Goal: Task Accomplishment & Management: Use online tool/utility

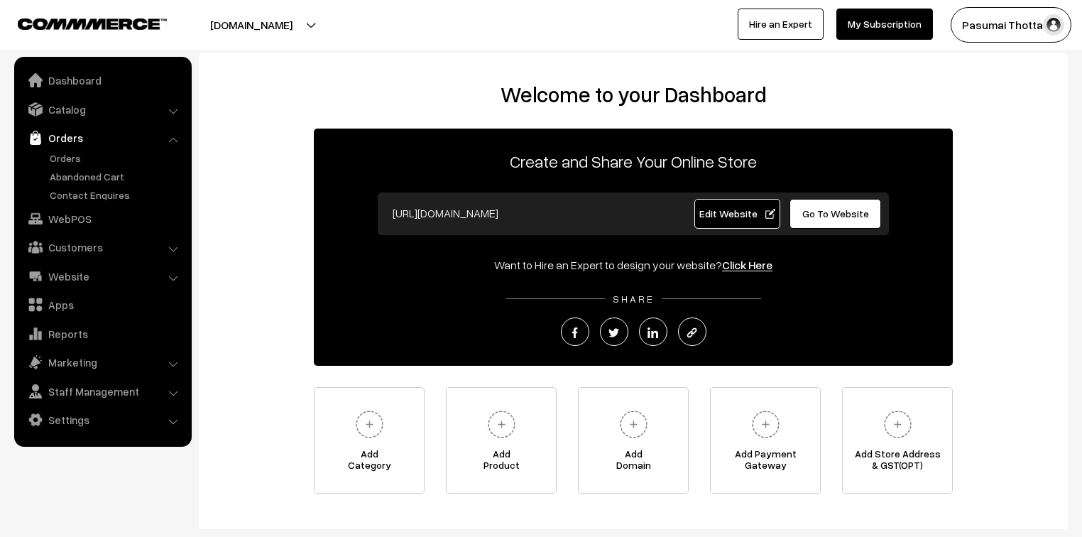
click at [60, 161] on link "Orders" at bounding box center [116, 158] width 141 height 15
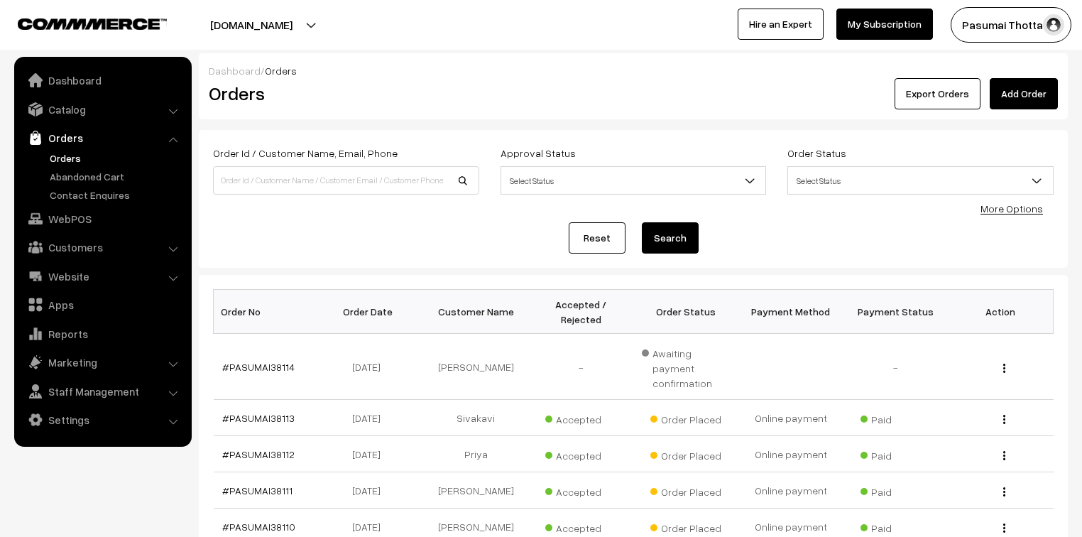
click at [937, 93] on button "Export Orders" at bounding box center [938, 93] width 86 height 31
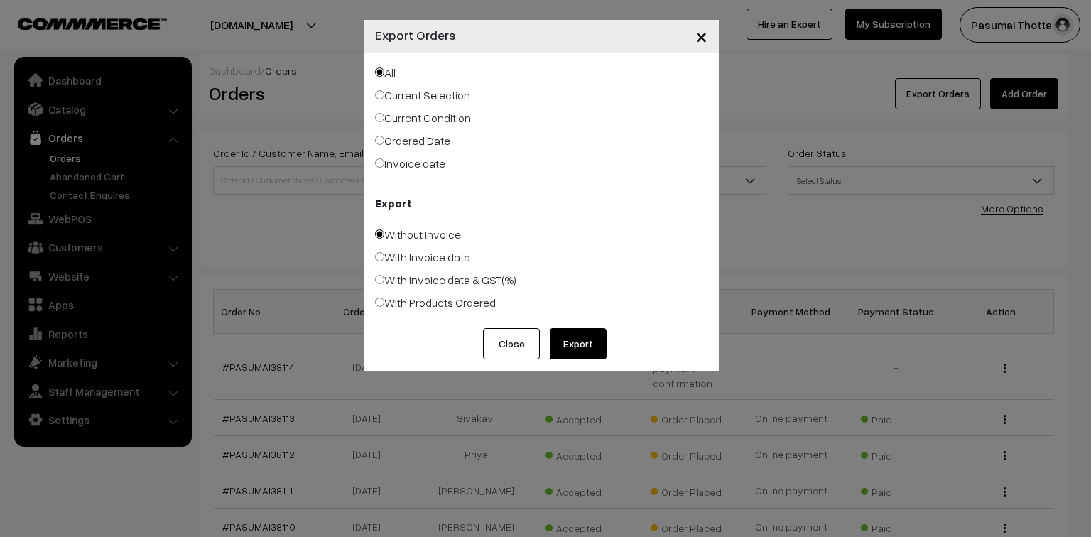
click at [415, 143] on label "Ordered Date" at bounding box center [412, 140] width 75 height 17
click at [384, 143] on input "Ordered Date" at bounding box center [379, 140] width 9 height 9
radio input "true"
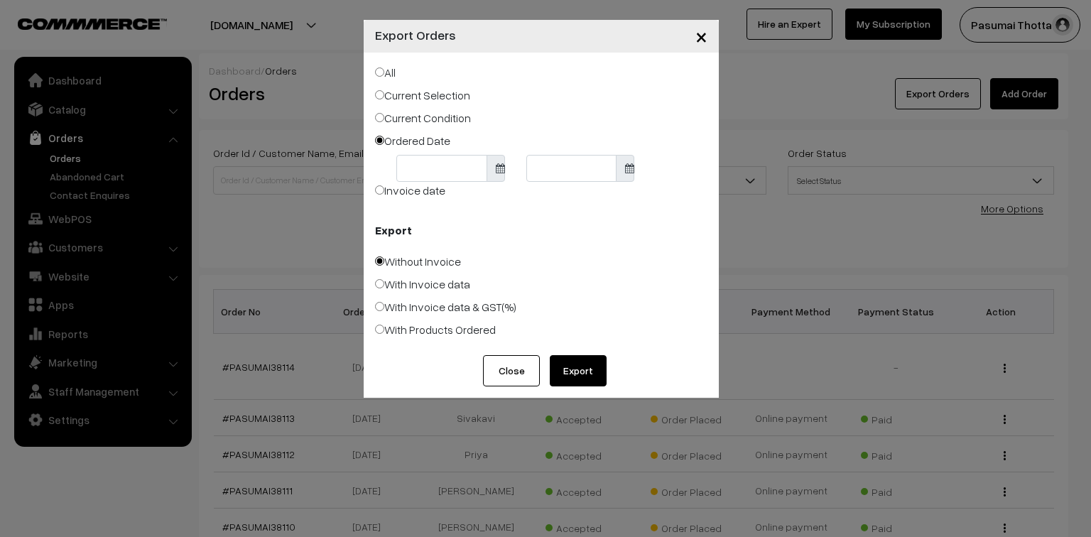
click at [431, 162] on body "Thank you for showing interest. Our team will call you shortly. Close pasumaith…" at bounding box center [545, 467] width 1091 height 934
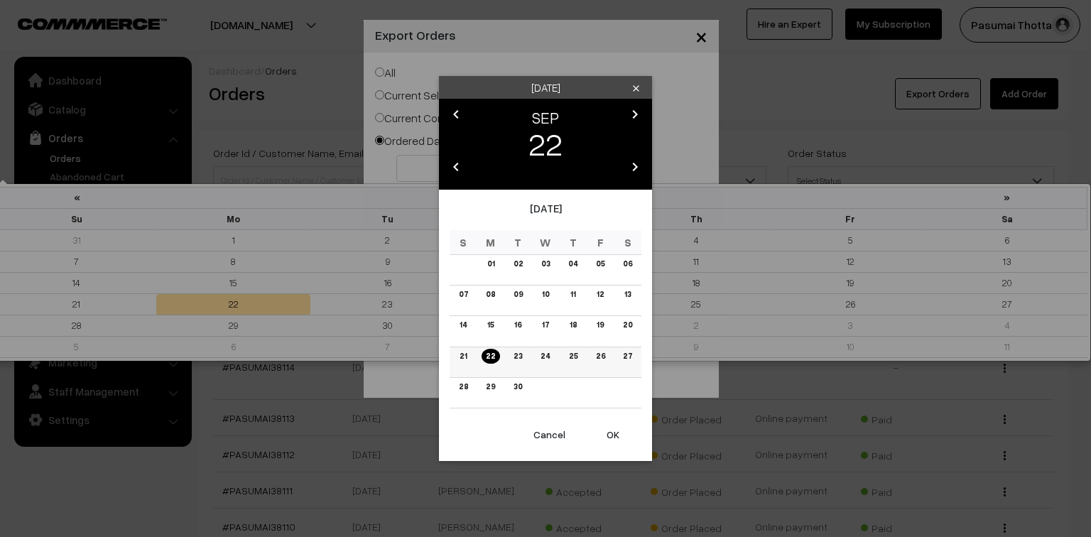
click at [460, 356] on link "21" at bounding box center [463, 356] width 16 height 15
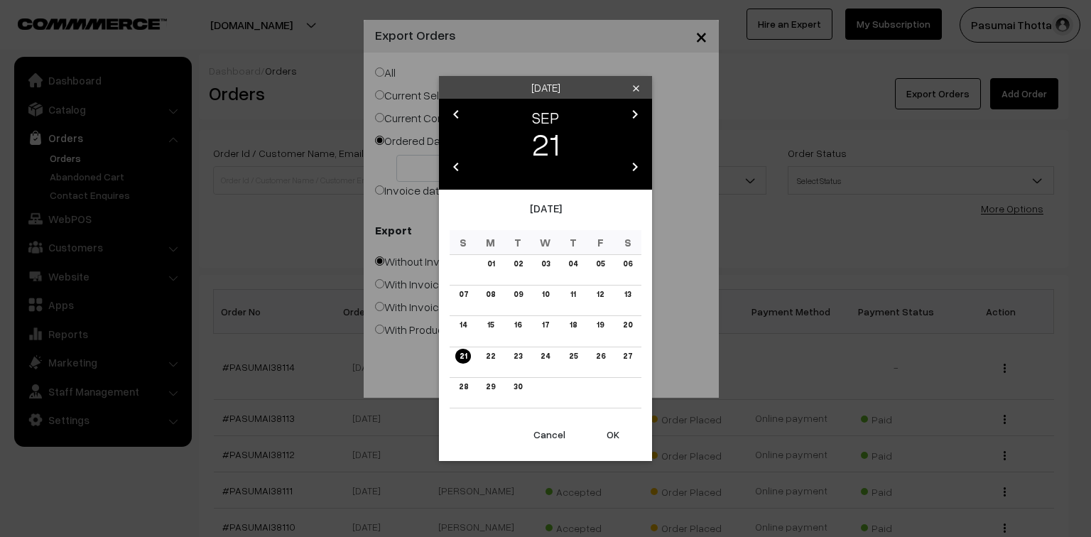
click at [611, 435] on button "OK" at bounding box center [612, 434] width 57 height 31
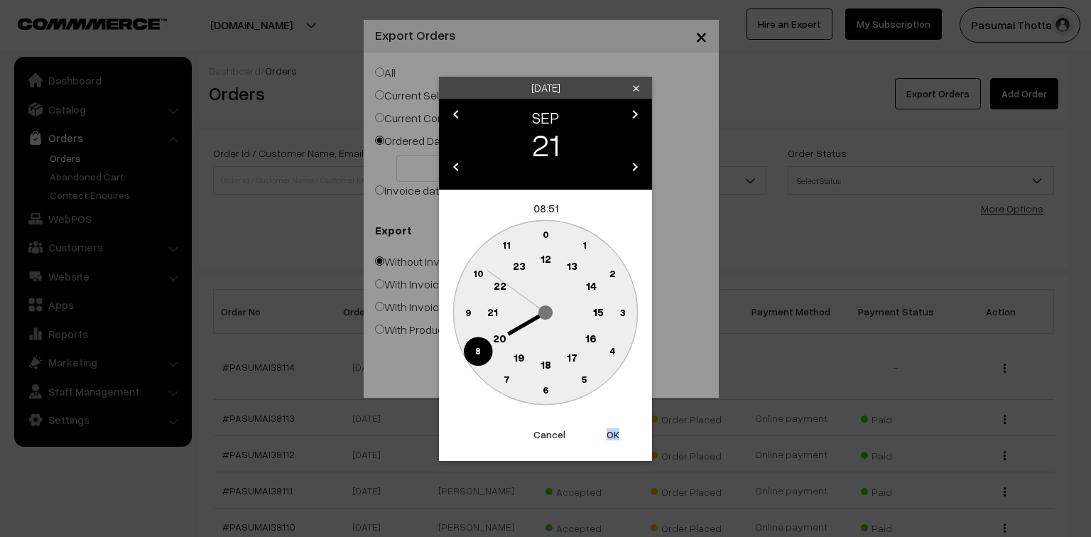
click at [611, 435] on button "OK" at bounding box center [612, 434] width 57 height 31
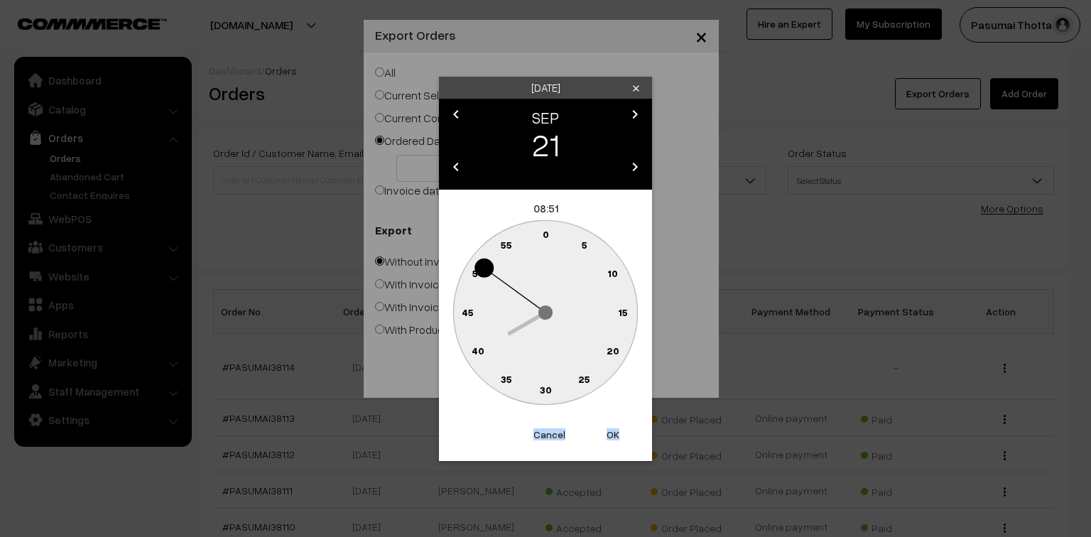
click at [611, 435] on button "OK" at bounding box center [612, 434] width 57 height 31
type input "21-09-2025"
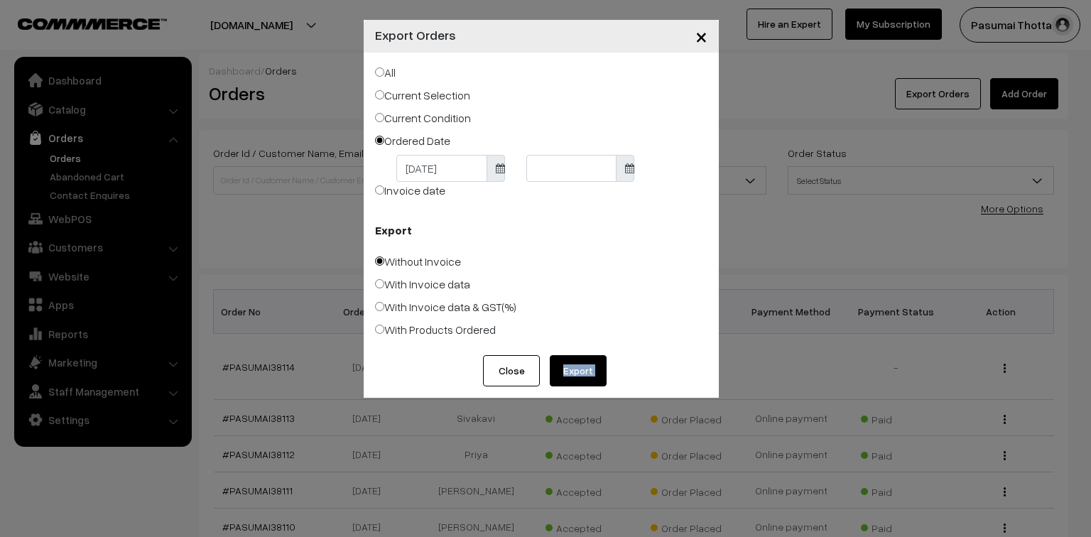
click at [611, 435] on div "× Export Orders All Current Selection Current Condition Ordered Date 21-09-2025" at bounding box center [545, 268] width 1091 height 537
click at [554, 167] on body "Thank you for showing interest. Our team will call you shortly. Close pasumaith…" at bounding box center [545, 467] width 1091 height 934
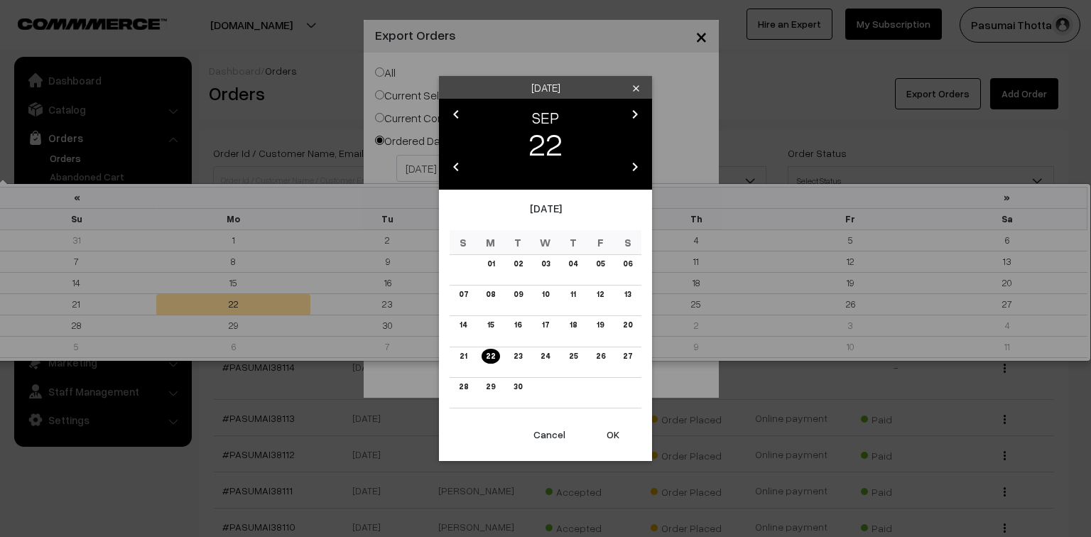
click at [618, 430] on button "OK" at bounding box center [612, 434] width 57 height 31
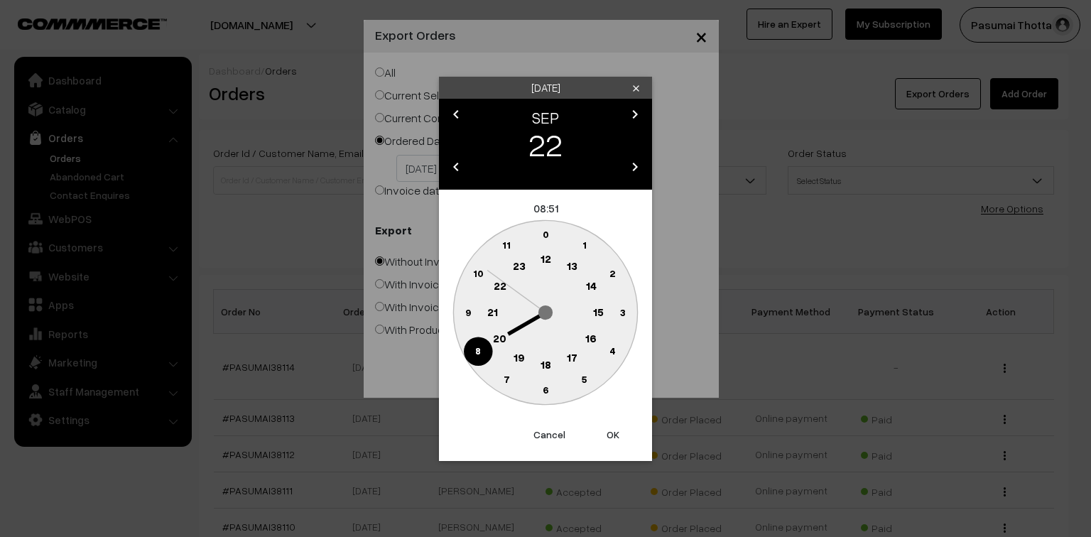
click at [618, 430] on button "OK" at bounding box center [612, 434] width 57 height 31
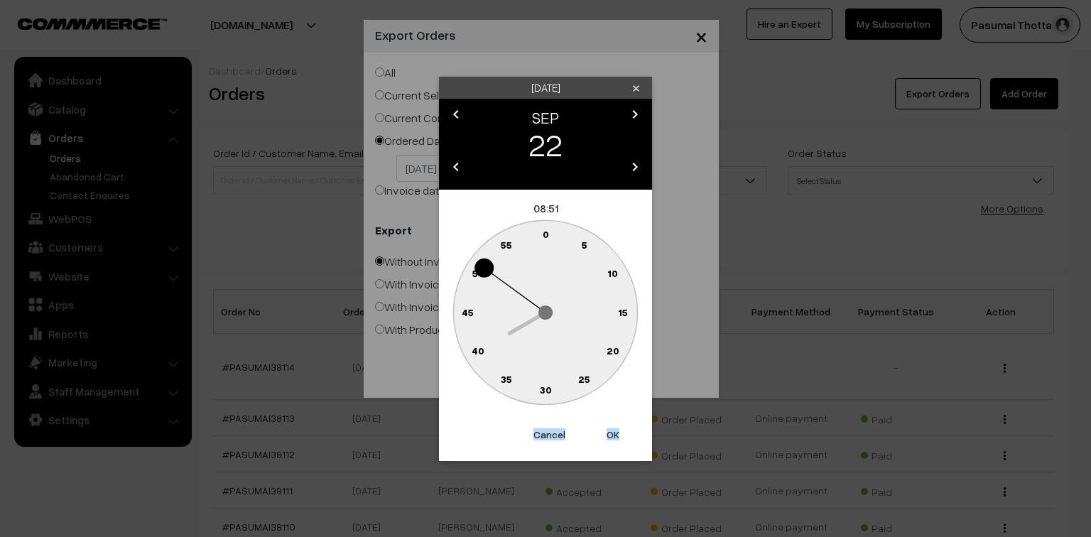
click at [618, 430] on button "OK" at bounding box center [612, 434] width 57 height 31
type input "22-09-2025"
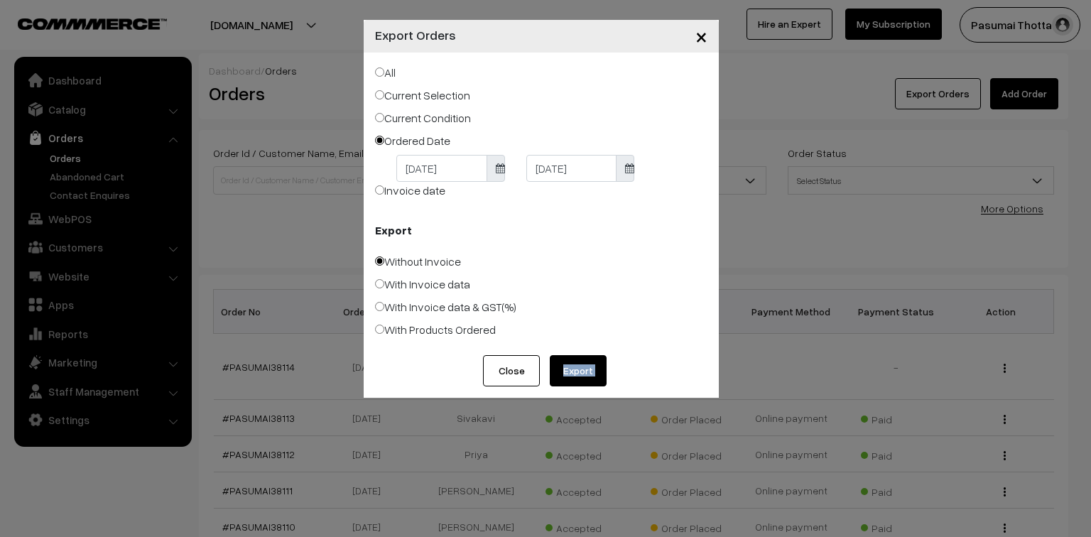
click at [618, 430] on div "× Export Orders All Current Selection Current Condition Ordered Date 21-09-2025…" at bounding box center [545, 268] width 1091 height 537
click at [572, 364] on button "Export" at bounding box center [578, 370] width 57 height 31
